Goal: Information Seeking & Learning: Learn about a topic

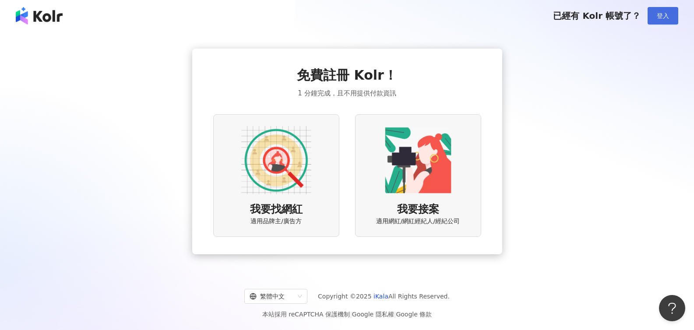
click at [655, 21] on button "登入" at bounding box center [663, 16] width 31 height 18
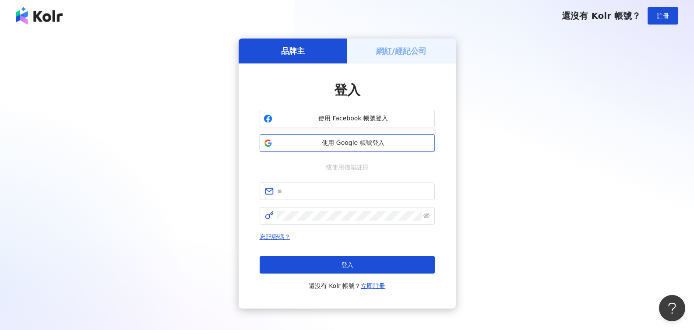
click at [350, 139] on span "使用 Google 帳號登入" at bounding box center [353, 143] width 155 height 9
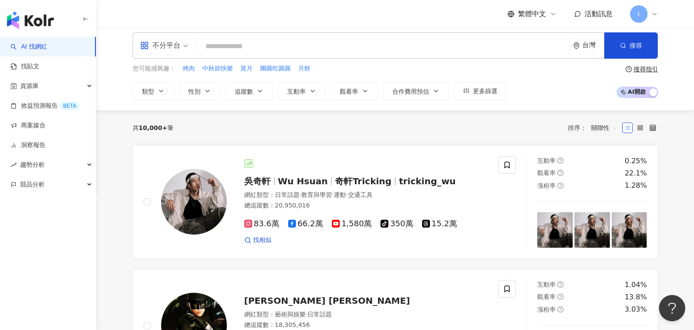
scroll to position [4, 0]
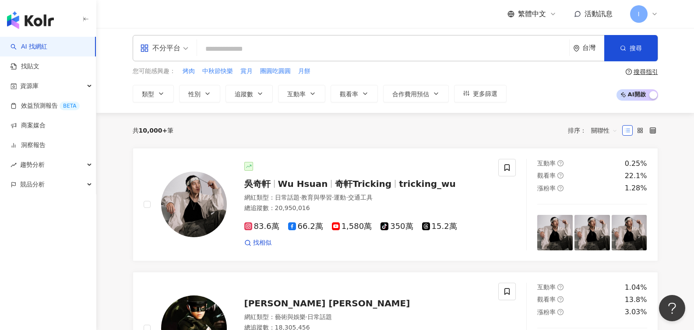
click at [246, 53] on input "search" at bounding box center [383, 49] width 365 height 17
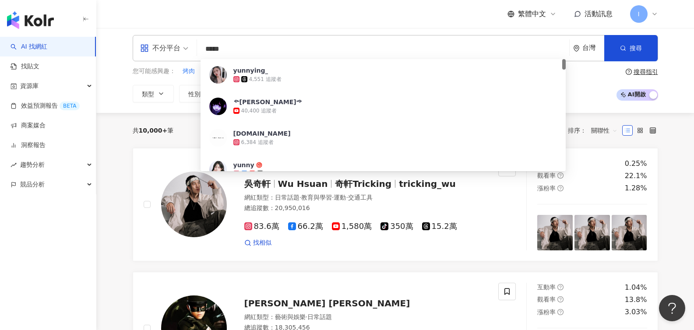
paste input "****"
type input "*********"
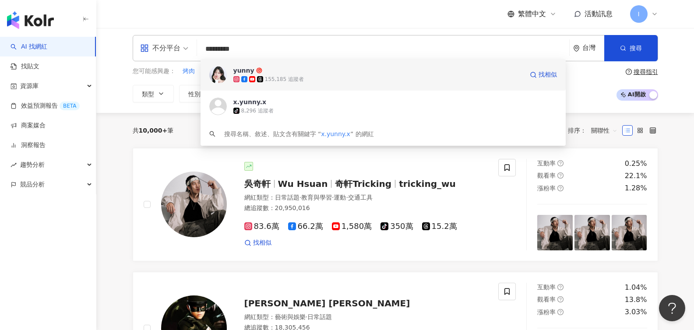
click at [283, 82] on div "155,185 追蹤者" at bounding box center [284, 79] width 39 height 7
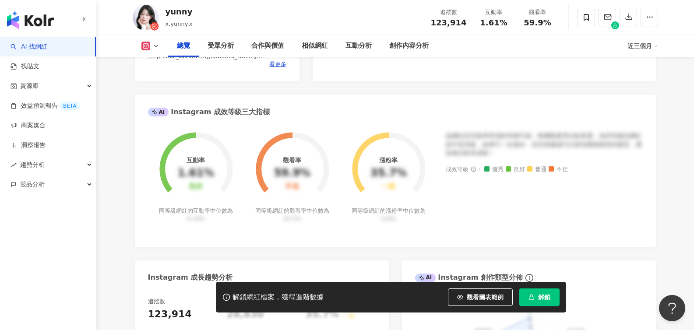
scroll to position [281, 0]
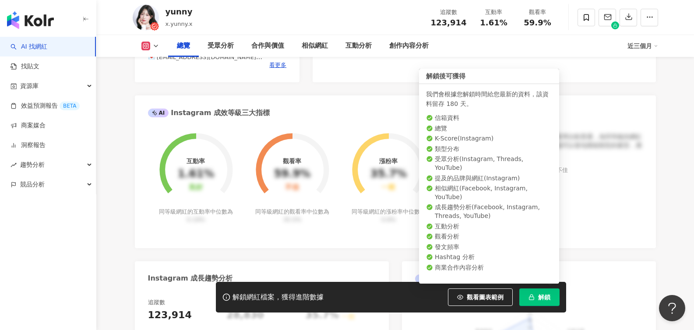
click at [549, 303] on button "解鎖" at bounding box center [539, 298] width 40 height 18
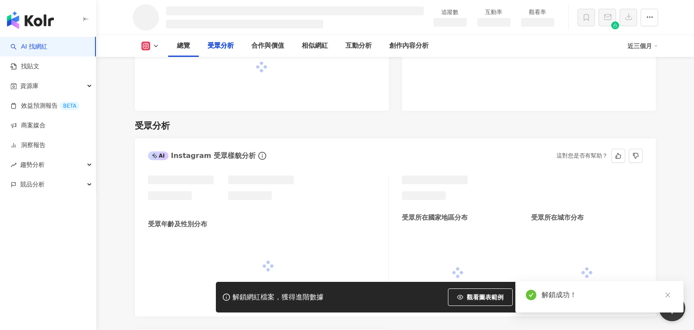
scroll to position [702, 0]
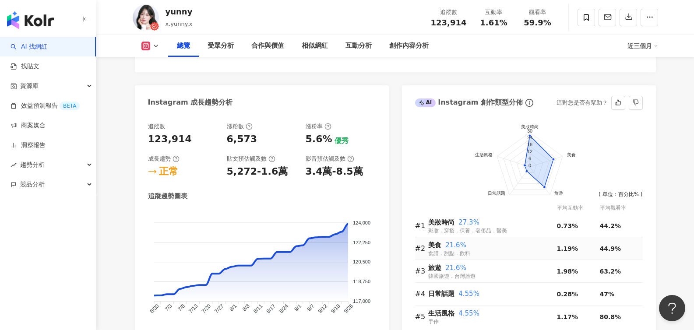
scroll to position [454, 0]
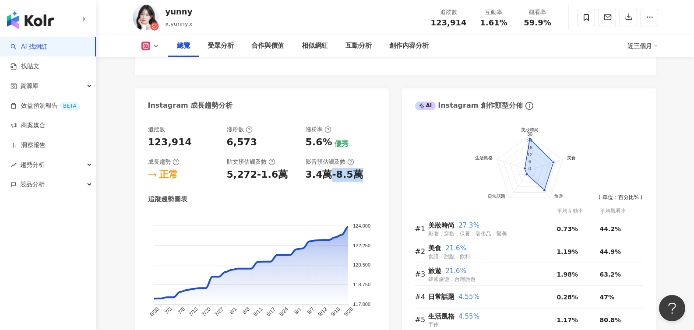
drag, startPoint x: 326, startPoint y: 179, endPoint x: 362, endPoint y: 174, distance: 36.2
click at [362, 174] on div "3.4萬-8.5萬" at bounding box center [341, 175] width 70 height 14
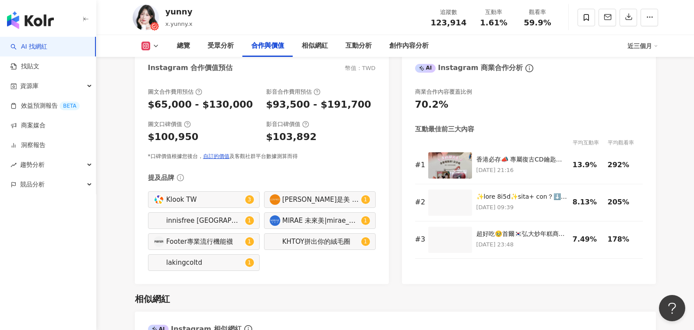
scroll to position [1218, 0]
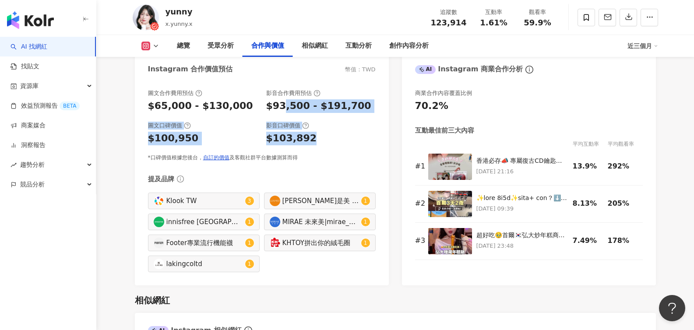
drag, startPoint x: 282, startPoint y: 100, endPoint x: 322, endPoint y: 148, distance: 62.8
click at [322, 148] on div "圖文合作費用預估 $65,000 - $130,000 影音合作費用預估 $93,500 - $191,700 圖文口碑價值 $100,950 影音口碑價值 …" at bounding box center [262, 125] width 228 height 72
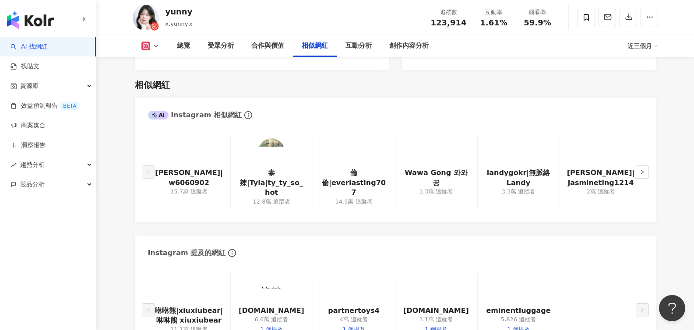
scroll to position [1436, 0]
